Goal: Transaction & Acquisition: Subscribe to service/newsletter

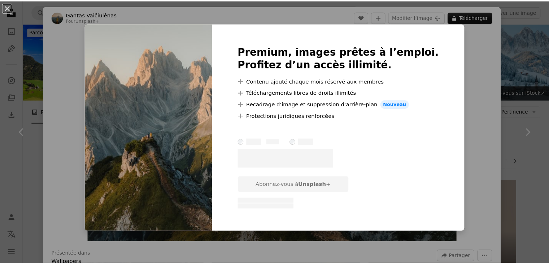
scroll to position [686, 0]
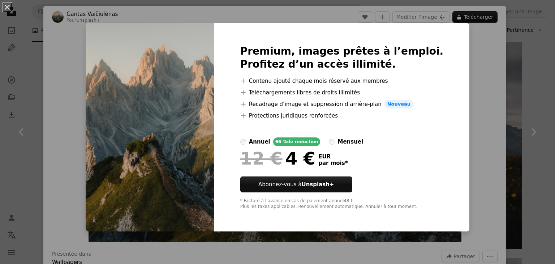
click at [513, 90] on div "An X shape Premium, images prêtes à l’emploi. Profitez d’un accès illimité. A p…" at bounding box center [277, 132] width 555 height 264
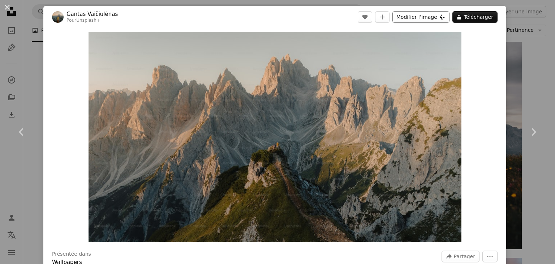
click at [413, 16] on button "Modifier l’image Plus sign for Unsplash+" at bounding box center [420, 17] width 57 height 12
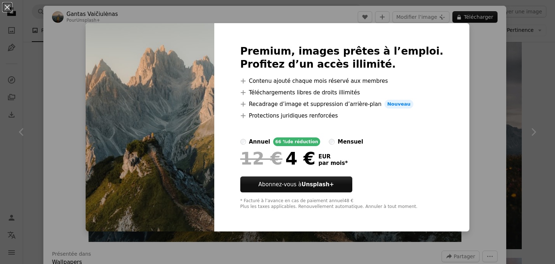
click at [356, 136] on div at bounding box center [341, 128] width 203 height 17
click at [354, 143] on div "mensuel" at bounding box center [350, 141] width 26 height 9
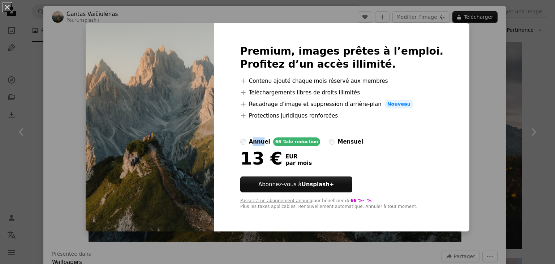
drag, startPoint x: 277, startPoint y: 142, endPoint x: 267, endPoint y: 142, distance: 9.8
click at [268, 142] on div "annuel" at bounding box center [259, 141] width 21 height 9
click at [267, 142] on div "annuel" at bounding box center [259, 141] width 21 height 9
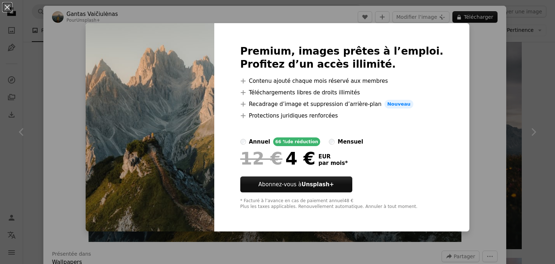
click at [350, 142] on div "mensuel" at bounding box center [350, 141] width 26 height 9
click at [265, 140] on div "annuel" at bounding box center [259, 141] width 21 height 9
click at [500, 124] on div "An X shape Premium, images prêtes à l’emploi. Profitez d’un accès illimité. A p…" at bounding box center [277, 132] width 555 height 264
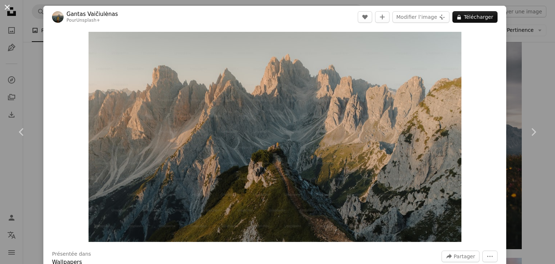
click at [3, 7] on button "An X shape" at bounding box center [7, 7] width 9 height 9
